Goal: Information Seeking & Learning: Learn about a topic

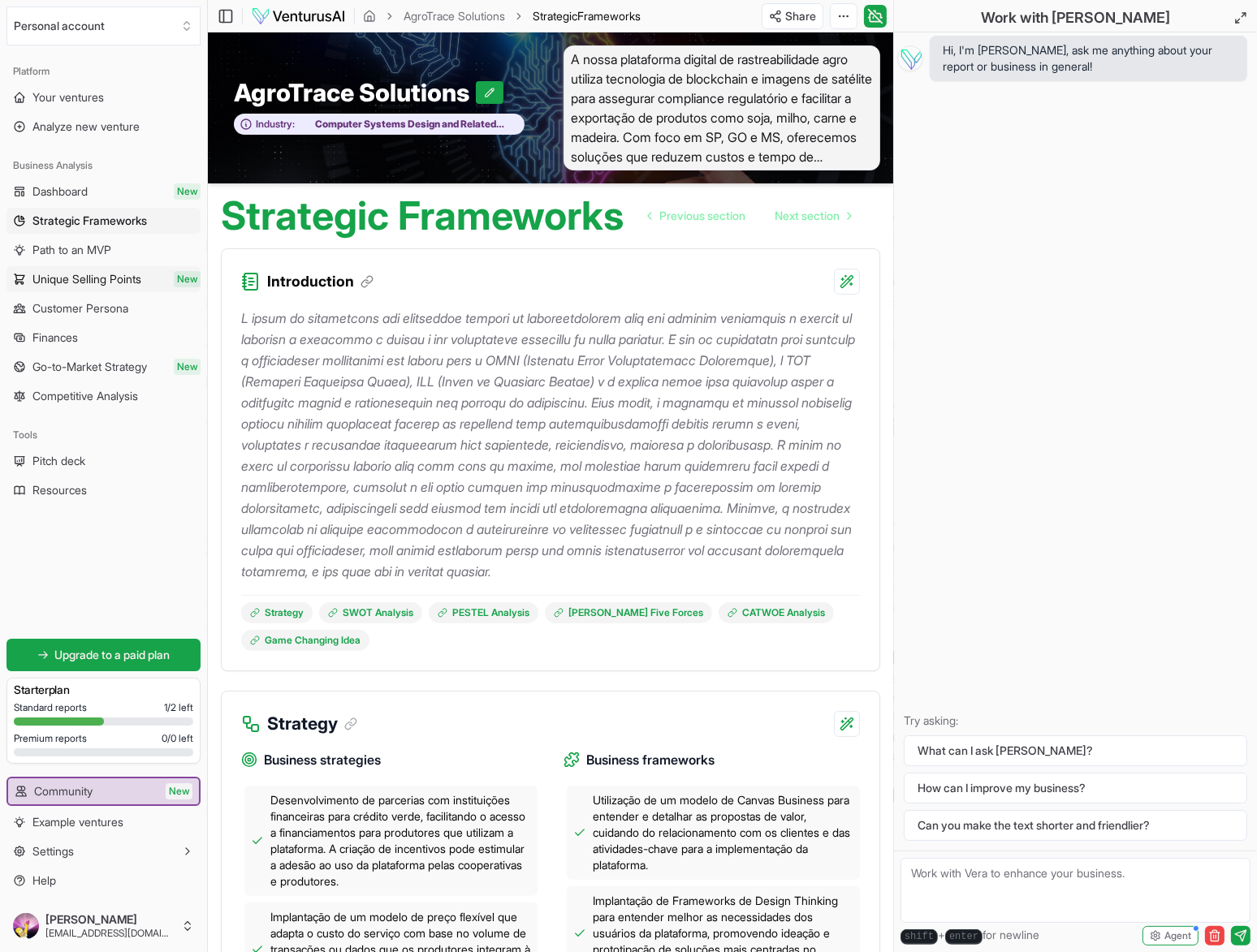
click at [81, 280] on span "Unique Selling Points" at bounding box center [87, 279] width 109 height 17
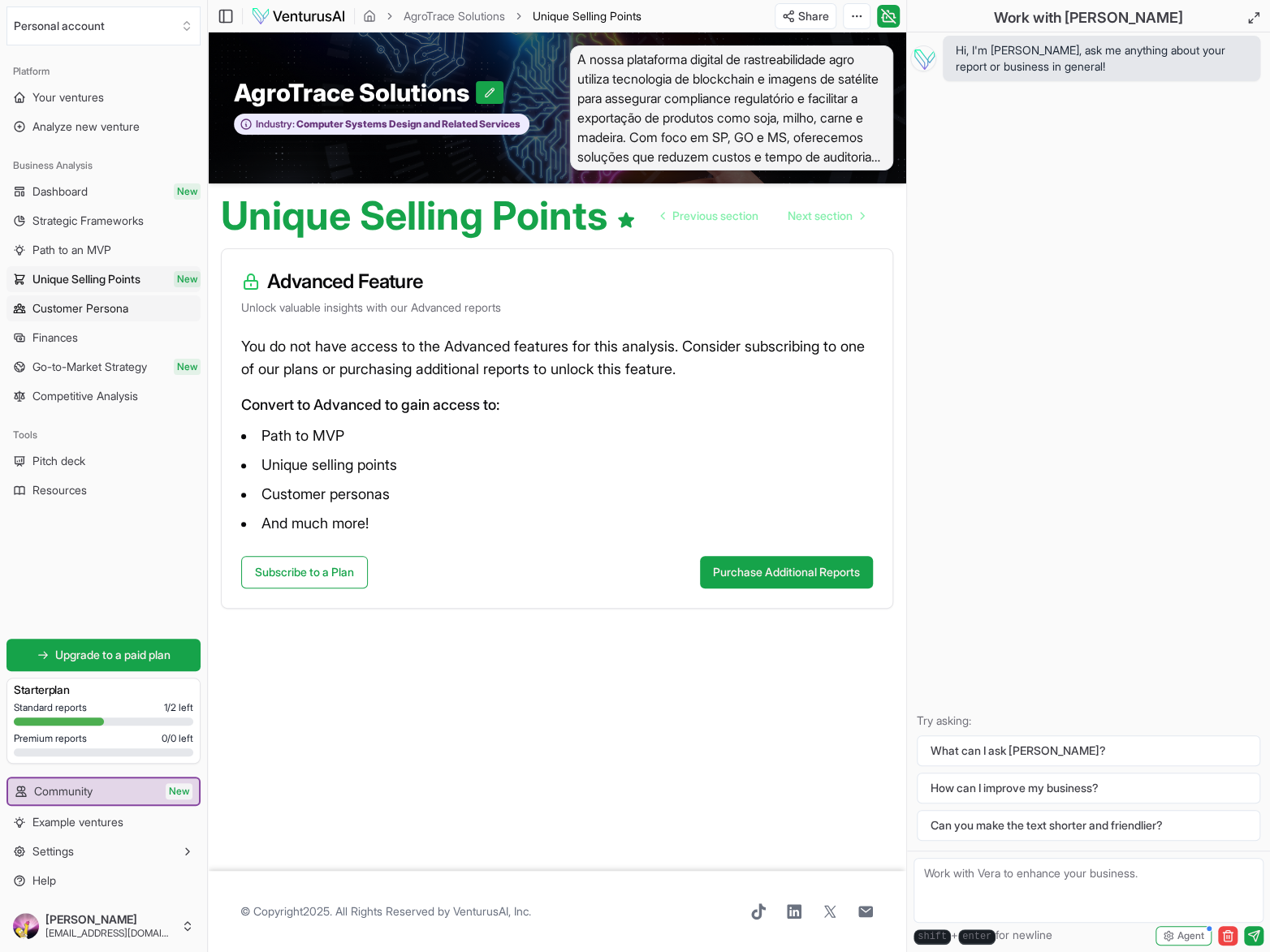
click at [102, 304] on span "Customer Persona" at bounding box center [80, 308] width 95 height 17
click at [74, 360] on span "Go-to-Market Strategy" at bounding box center [89, 367] width 115 height 17
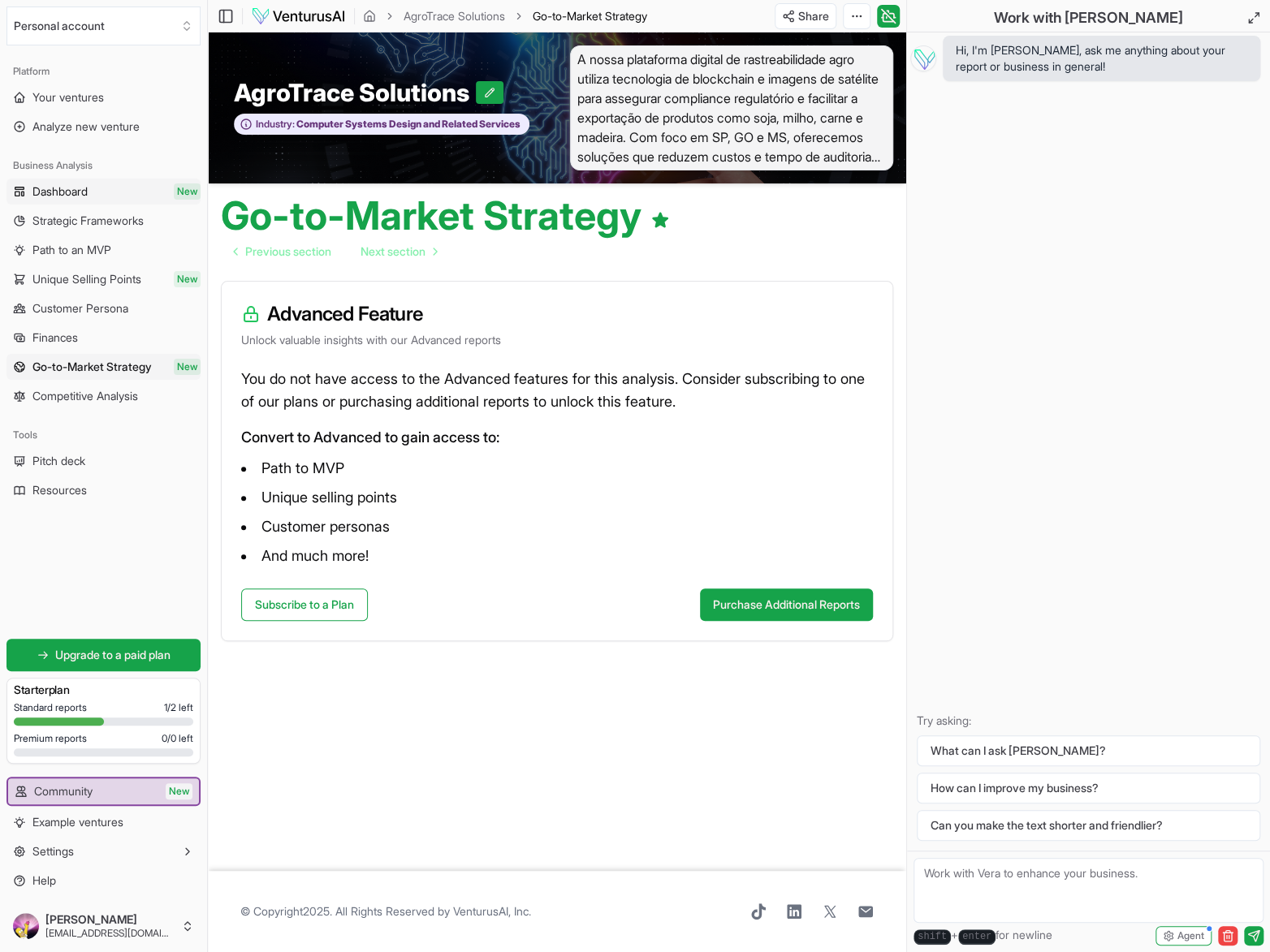
click at [60, 192] on span "Dashboard" at bounding box center [60, 192] width 55 height 17
